Goal: Task Accomplishment & Management: Use online tool/utility

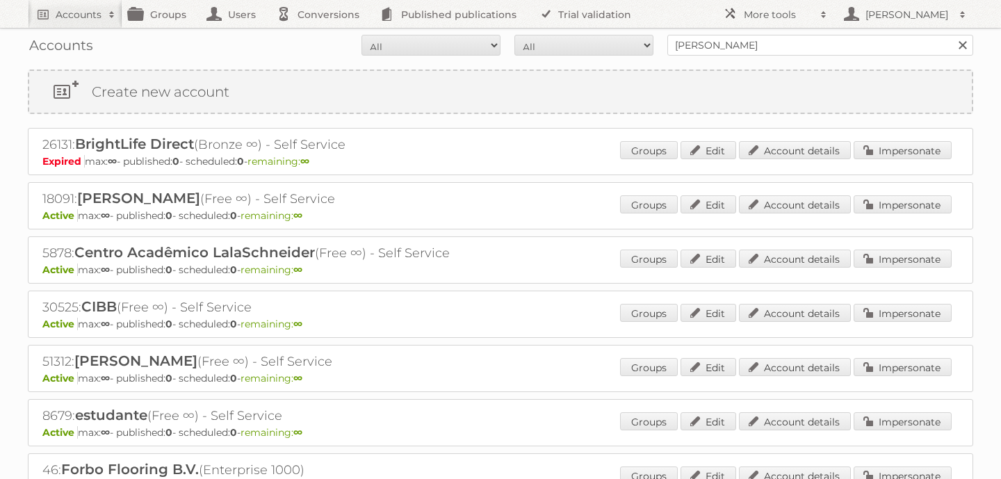
click at [960, 45] on link at bounding box center [963, 45] width 21 height 21
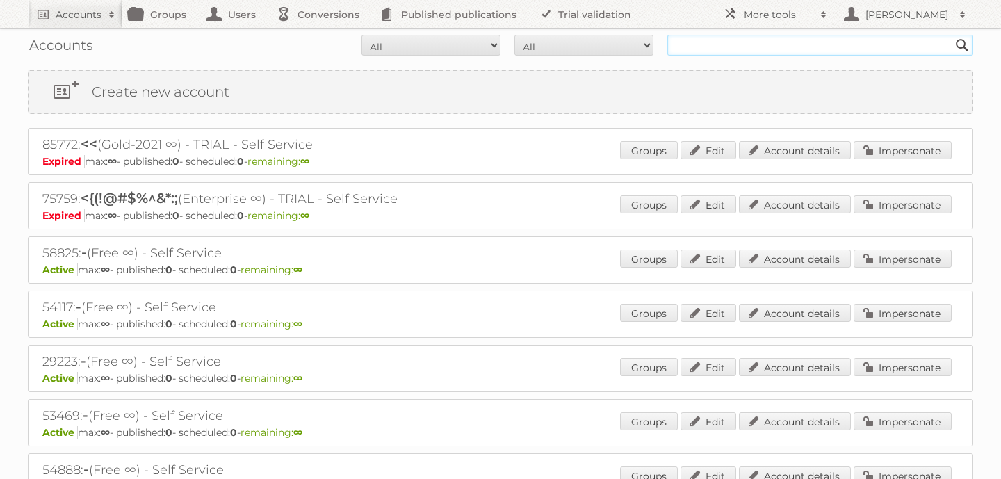
click at [928, 35] on input "text" at bounding box center [821, 45] width 306 height 21
type input "tfg media"
click at [755, 47] on input "tfg media" at bounding box center [821, 45] width 306 height 21
click at [952, 35] on input "Search" at bounding box center [962, 45] width 21 height 21
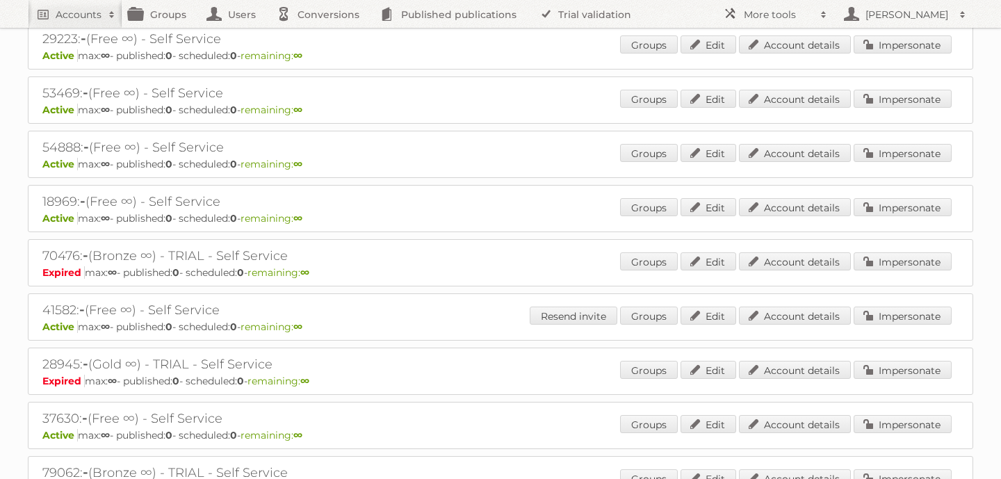
scroll to position [340, 0]
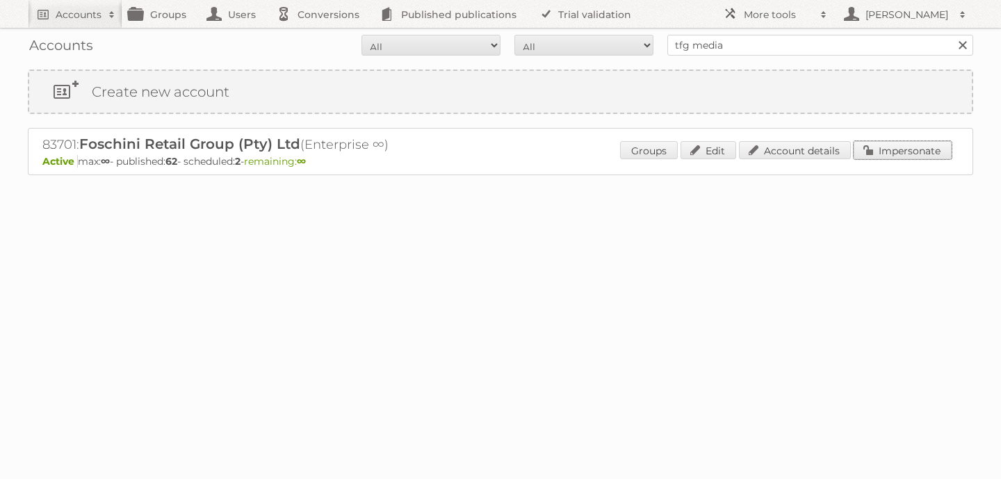
click at [908, 157] on link "Impersonate" at bounding box center [903, 150] width 98 height 18
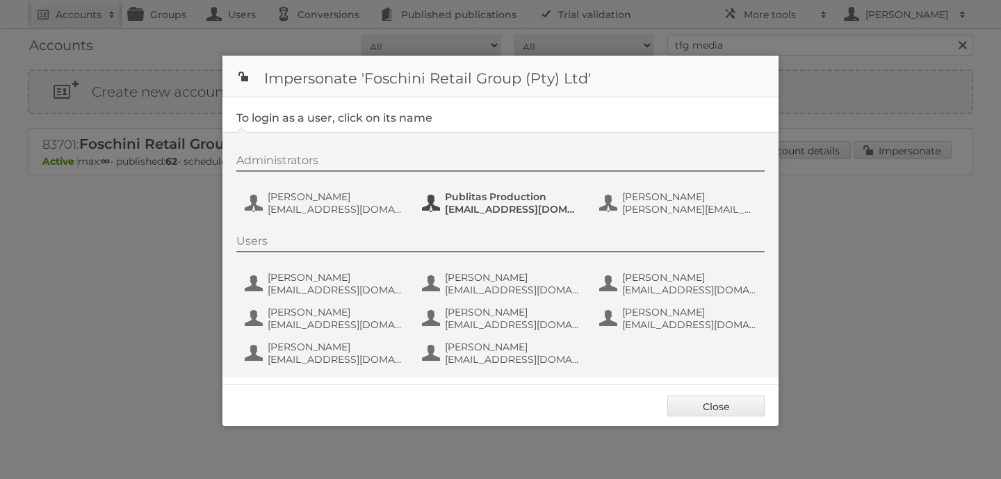
click at [497, 207] on span "[EMAIL_ADDRESS][DOMAIN_NAME]" at bounding box center [512, 209] width 135 height 13
